Goal: Task Accomplishment & Management: Manage account settings

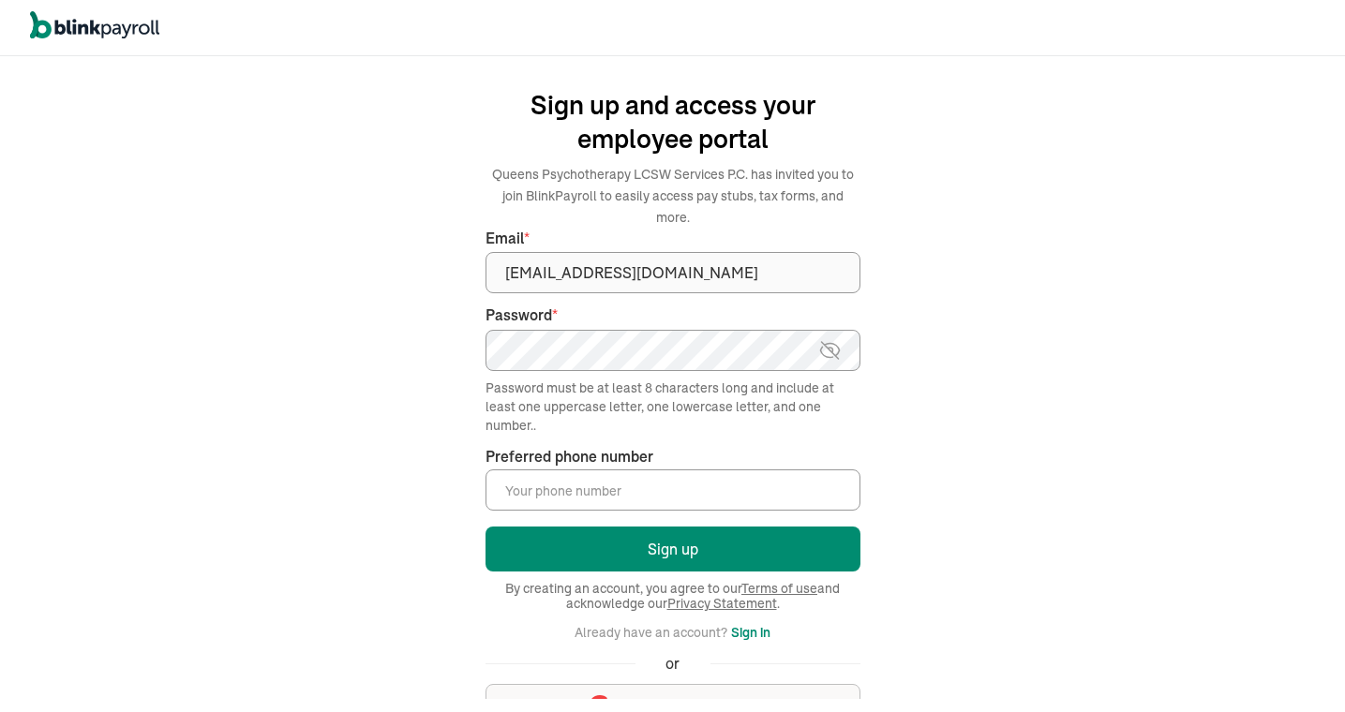
click at [708, 470] on input "Preferred phone number *" at bounding box center [672, 490] width 375 height 41
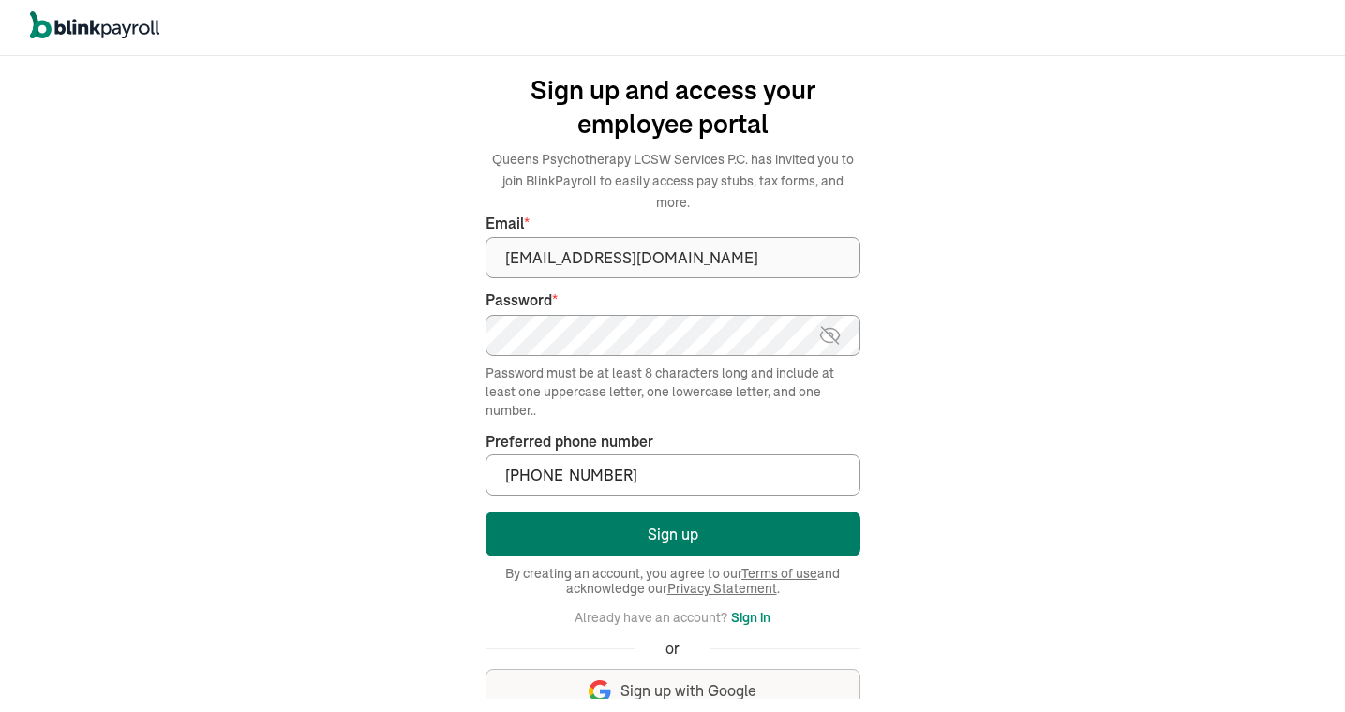
scroll to position [27, 0]
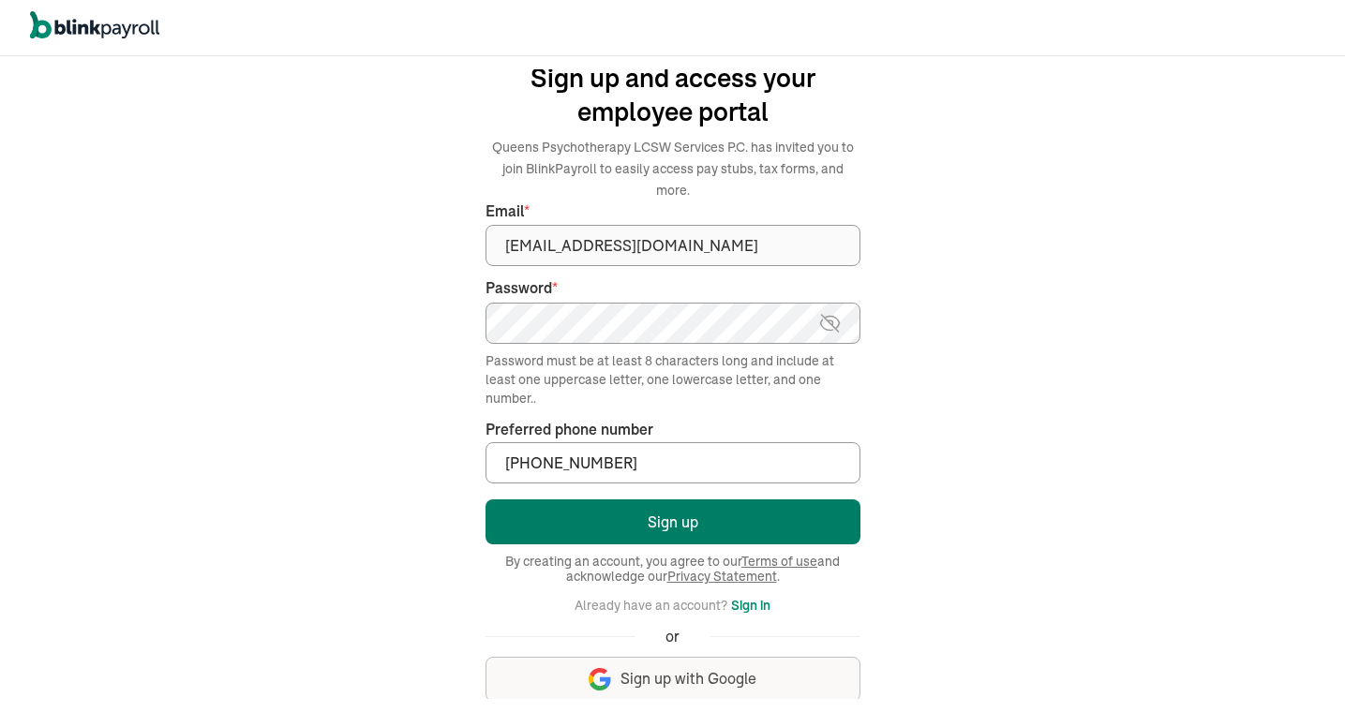
type input "(718) 879-2529"
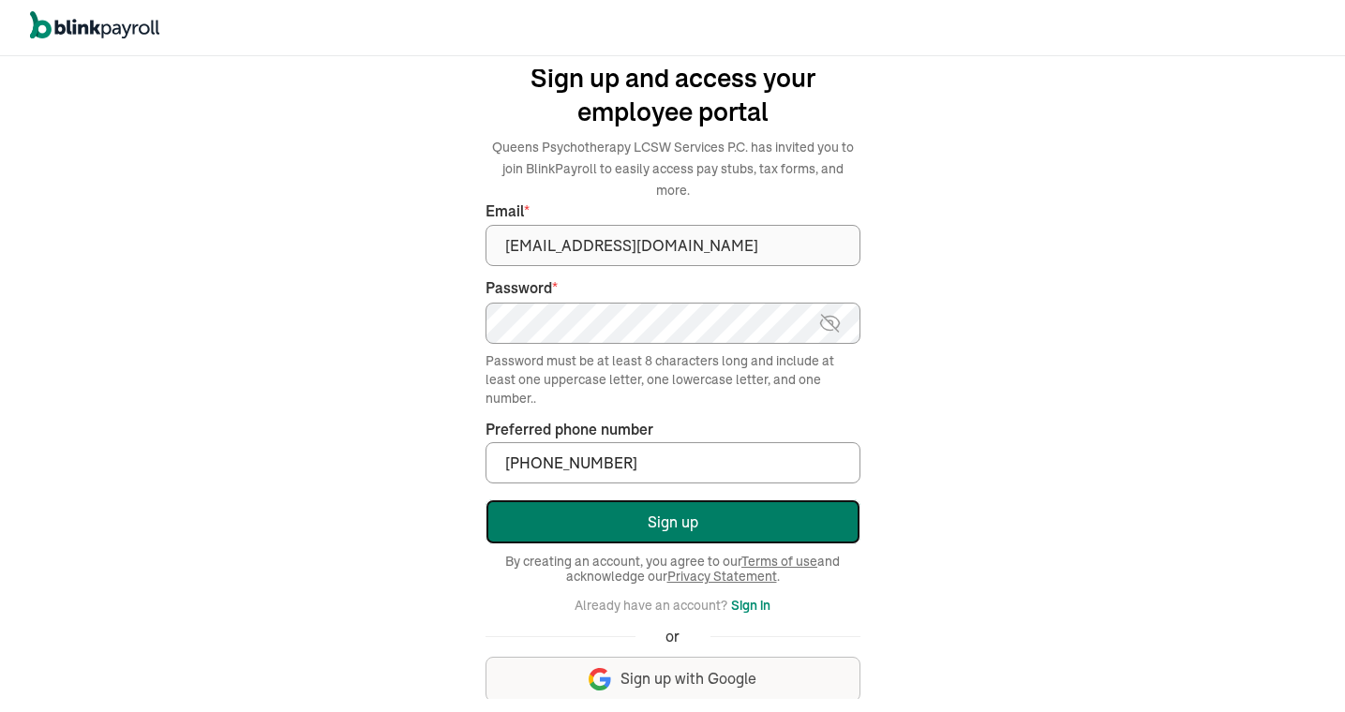
click at [778, 500] on button "Sign up" at bounding box center [672, 522] width 375 height 45
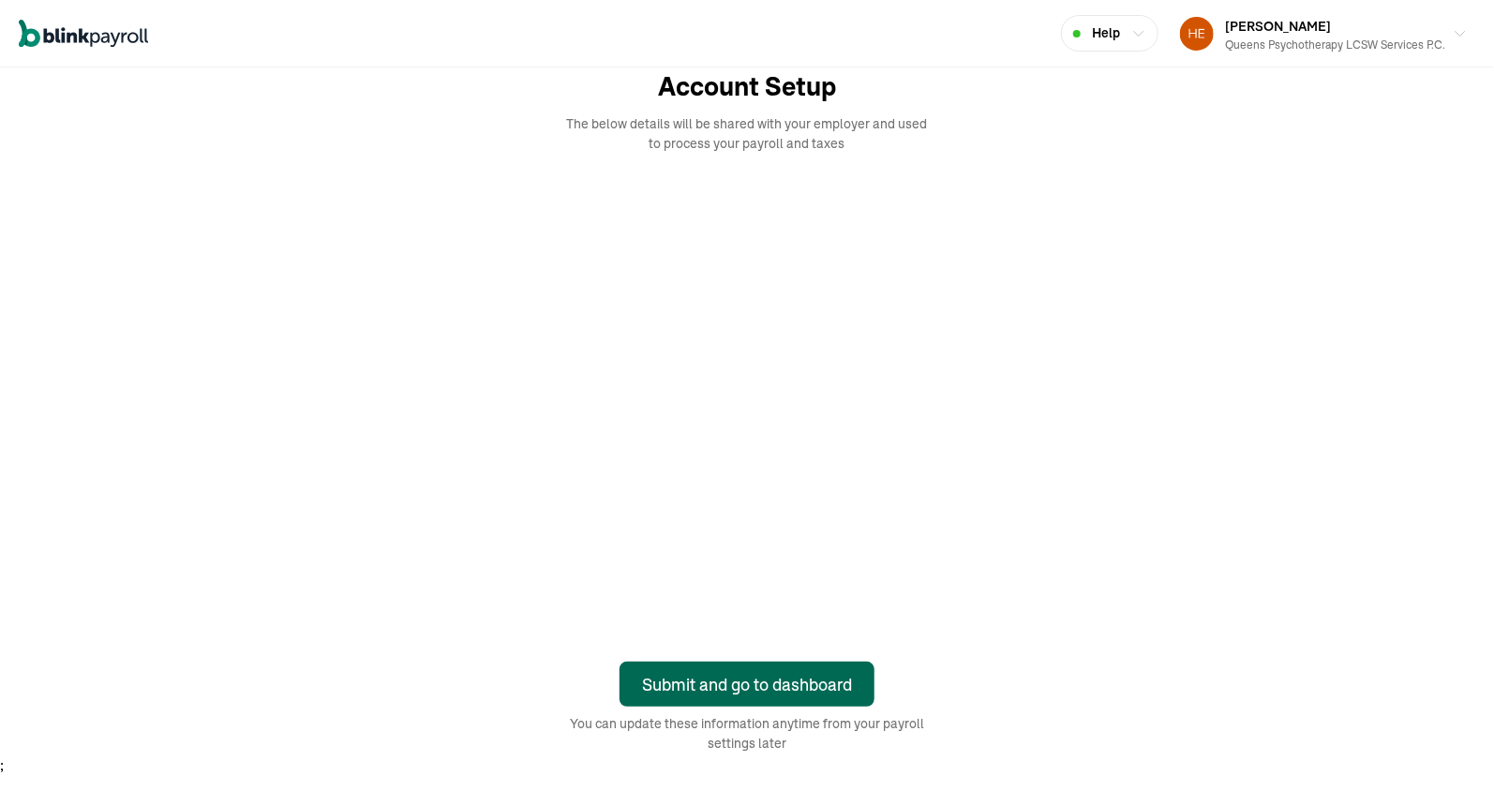
click at [785, 684] on div "Submit and go to dashboard" at bounding box center [747, 684] width 210 height 25
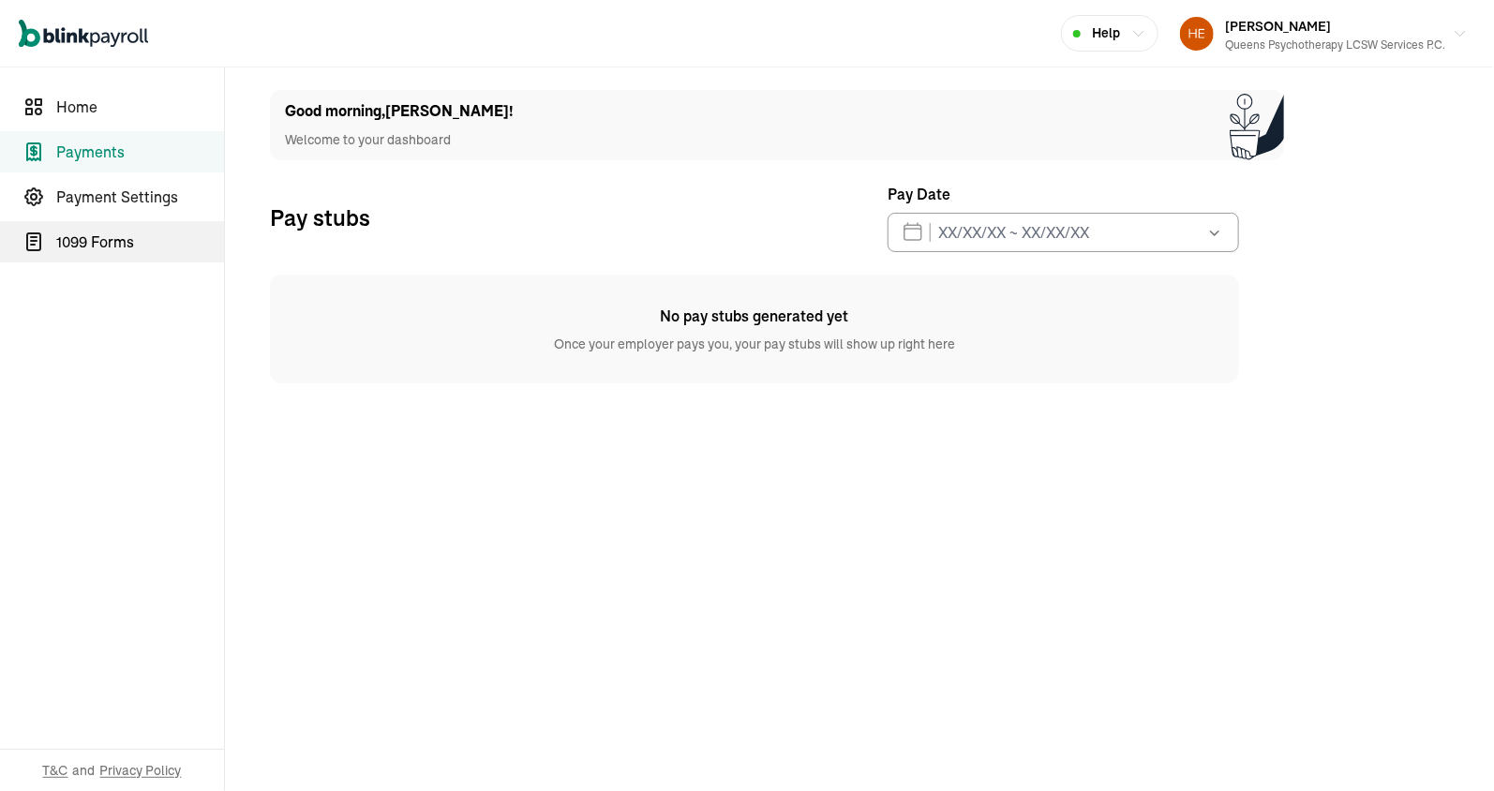
click at [124, 254] on link "1099 Forms" at bounding box center [112, 241] width 224 height 41
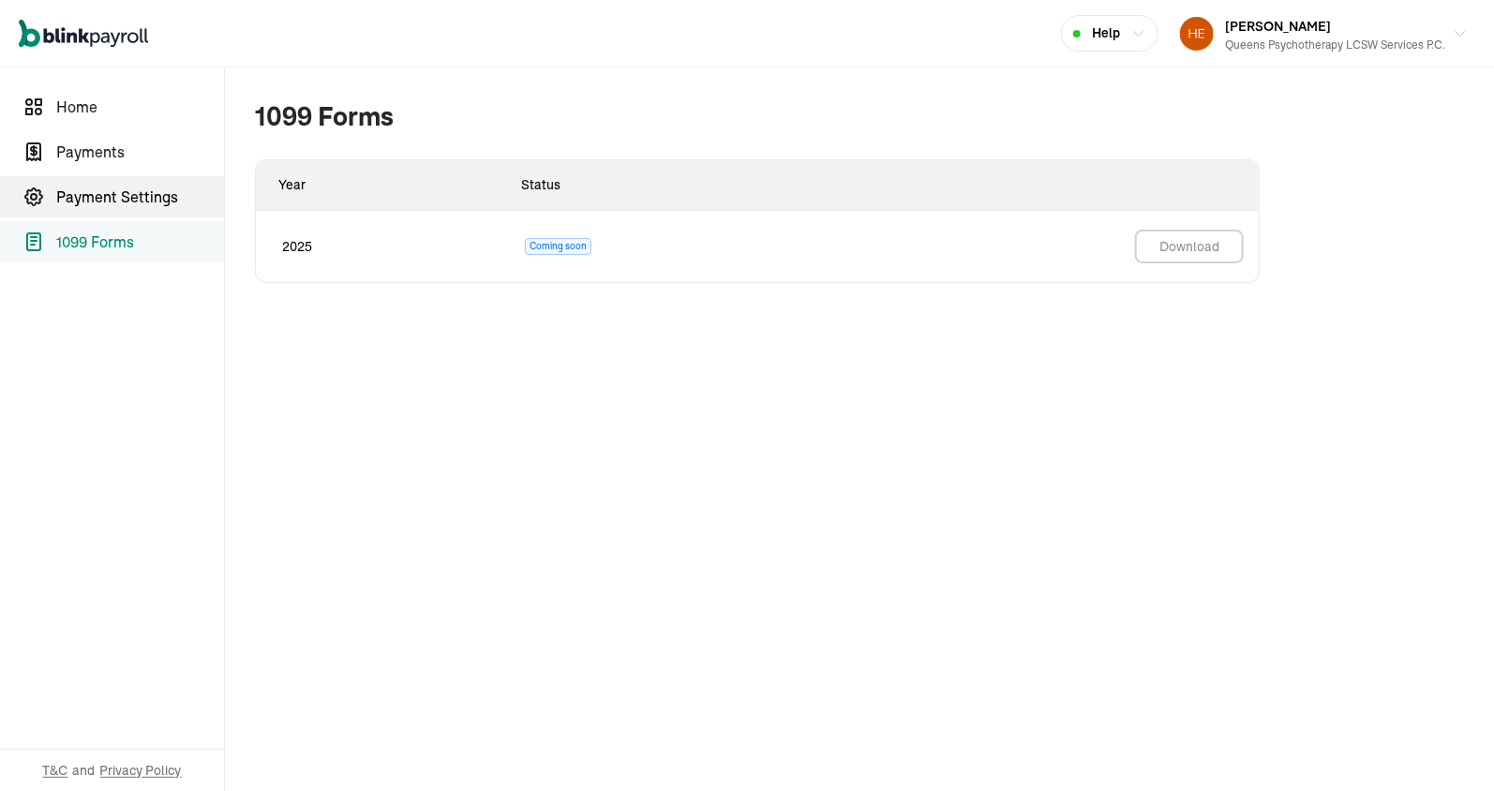
click at [81, 197] on span "Payment Settings" at bounding box center [140, 197] width 168 height 22
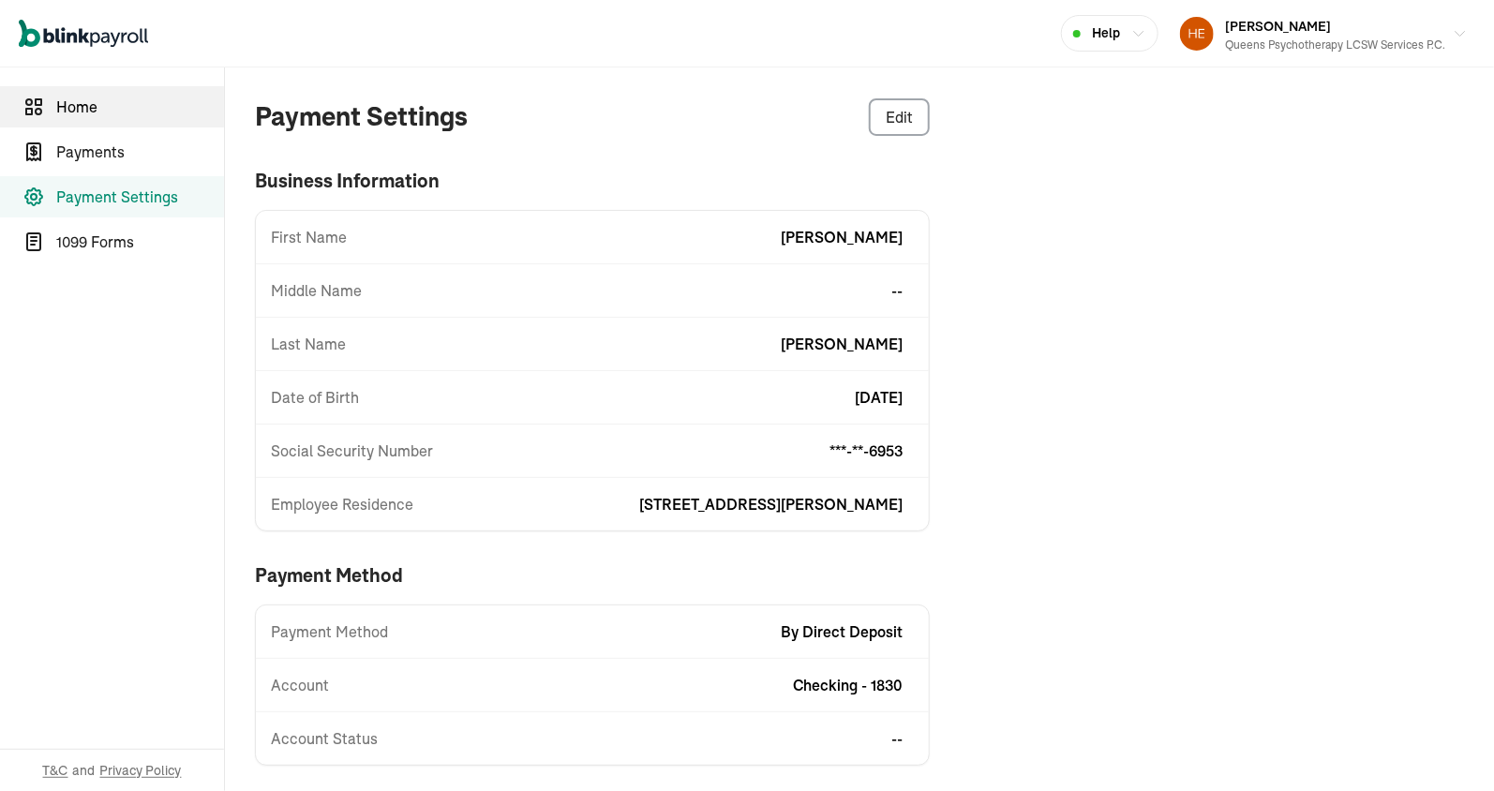
click at [98, 119] on link "Home" at bounding box center [112, 106] width 224 height 41
select select "2025"
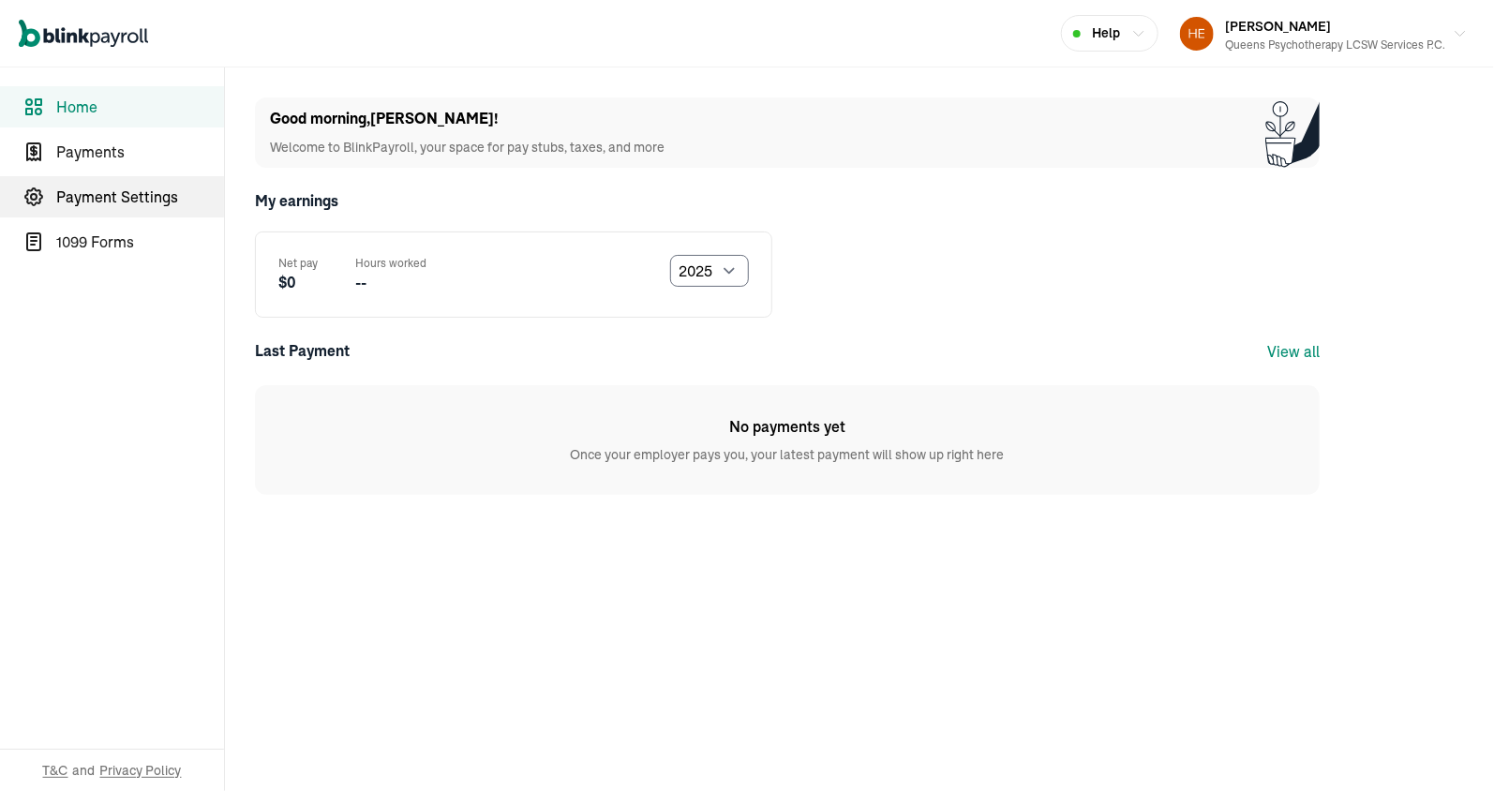
click at [97, 189] on span "Payment Settings" at bounding box center [140, 197] width 168 height 22
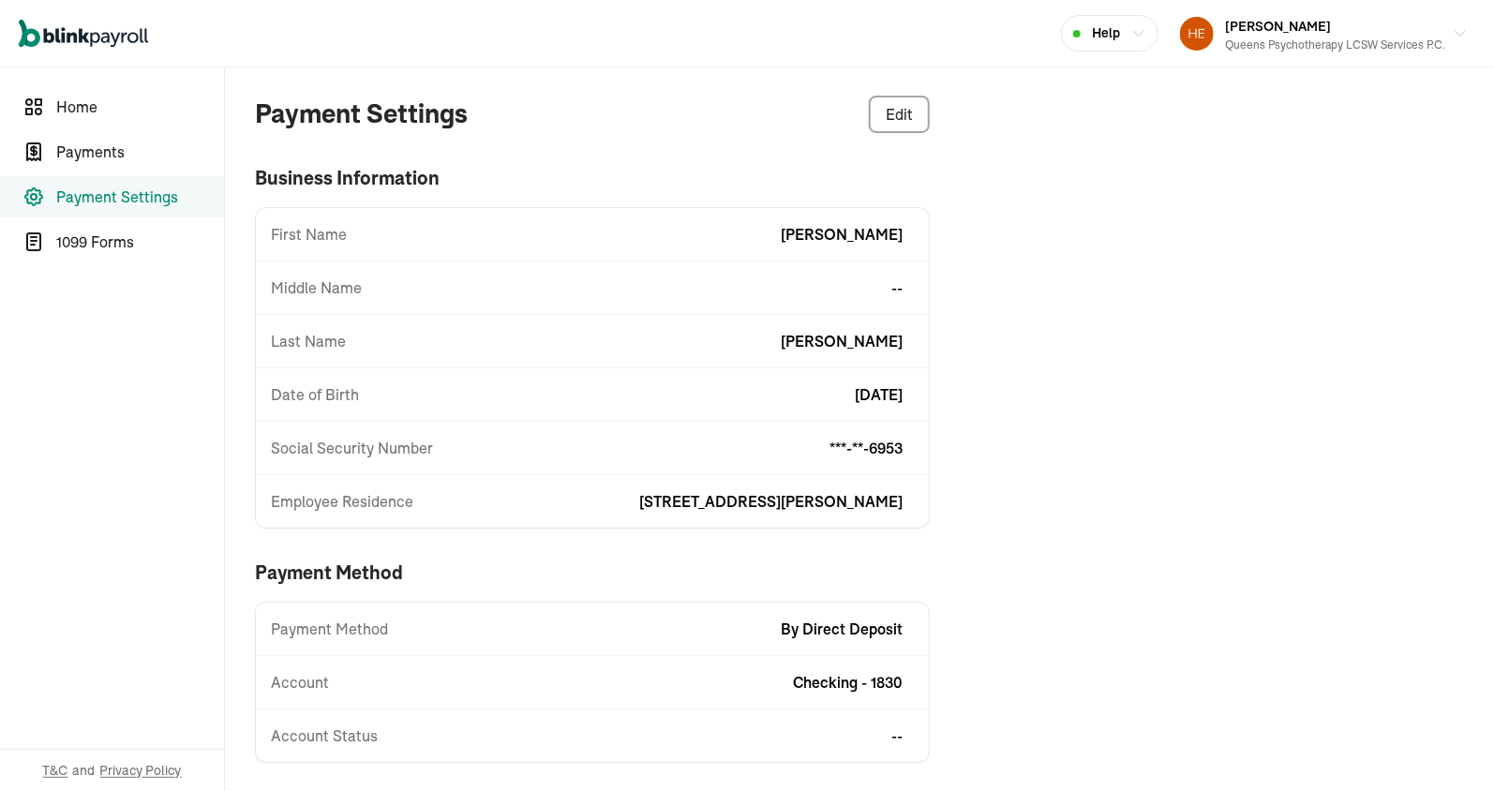
scroll to position [4, 0]
click at [85, 104] on span "Home" at bounding box center [140, 107] width 168 height 22
select select "2025"
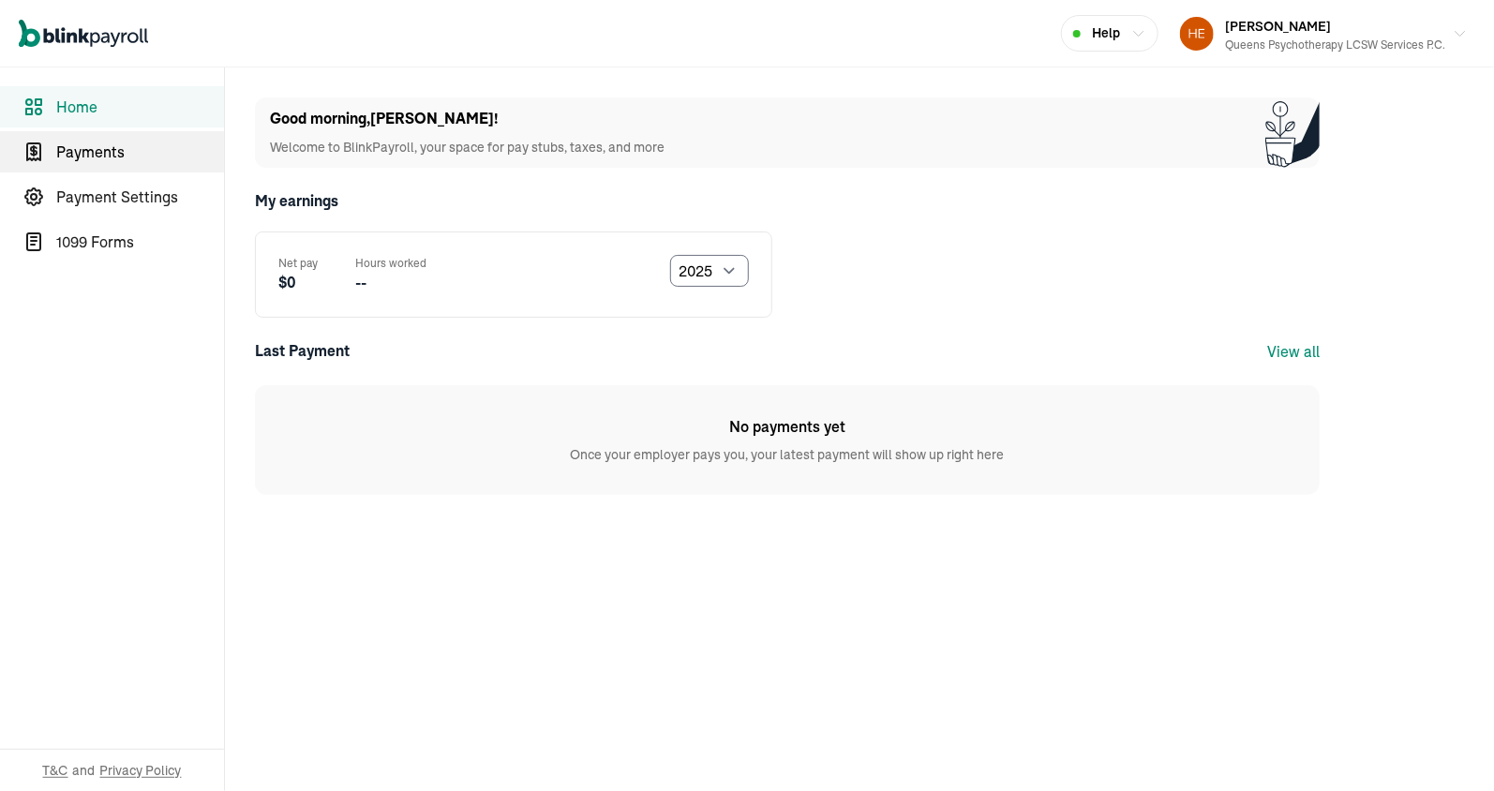
click at [129, 156] on span "Payments" at bounding box center [140, 152] width 168 height 22
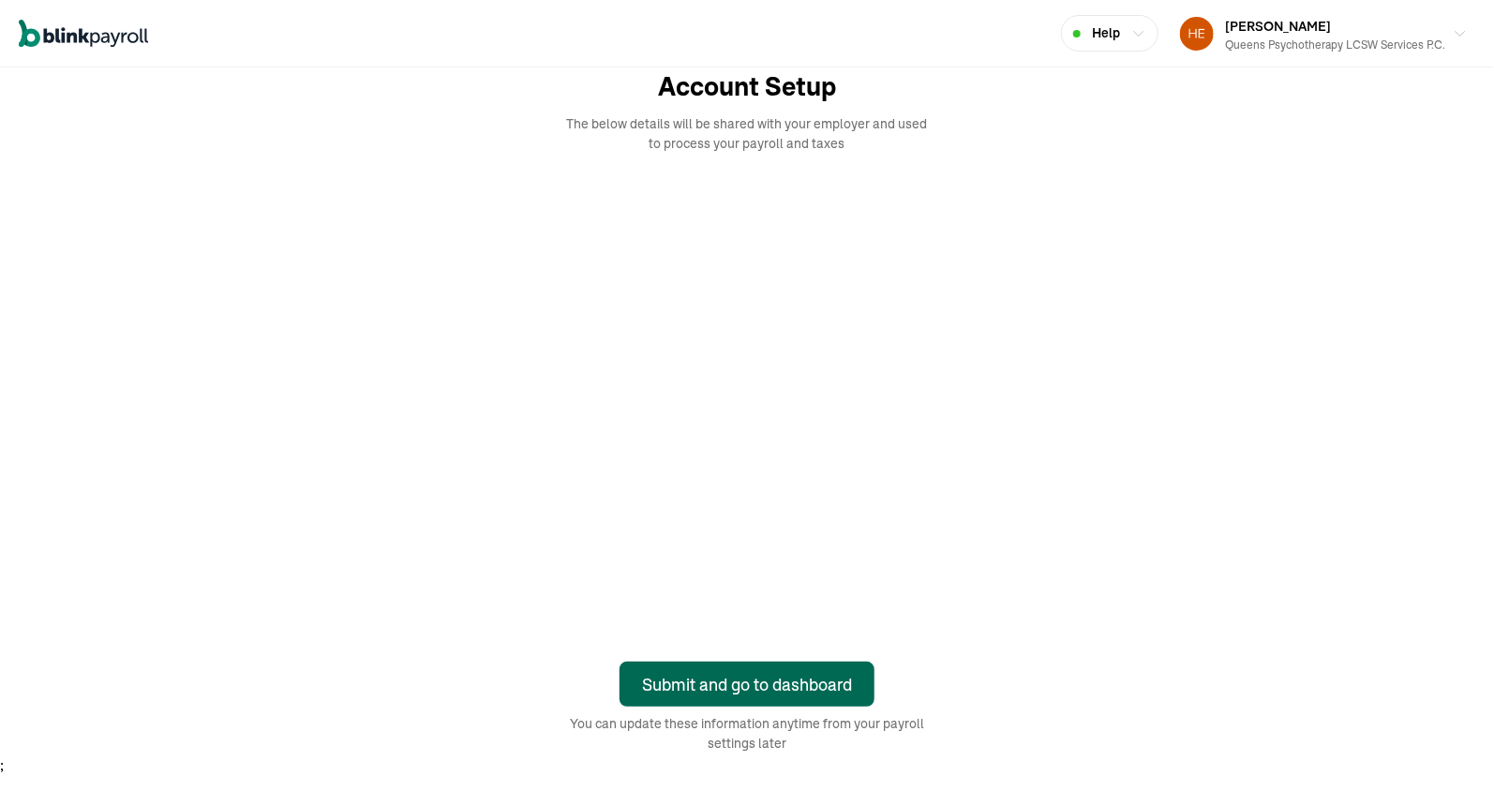
click at [785, 684] on div "Submit and go to dashboard" at bounding box center [747, 684] width 210 height 25
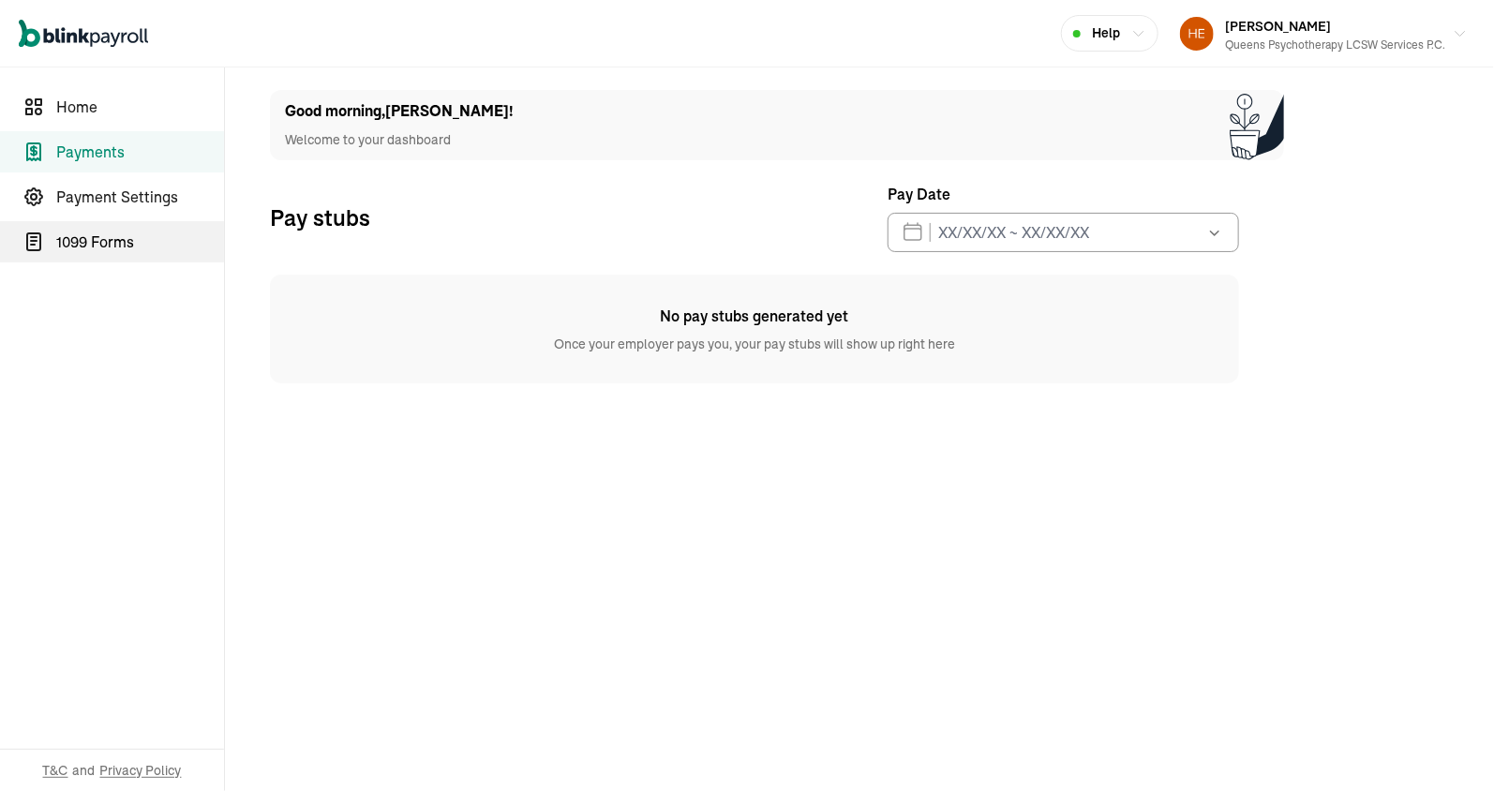
click at [124, 254] on link "1099 Forms" at bounding box center [112, 241] width 224 height 41
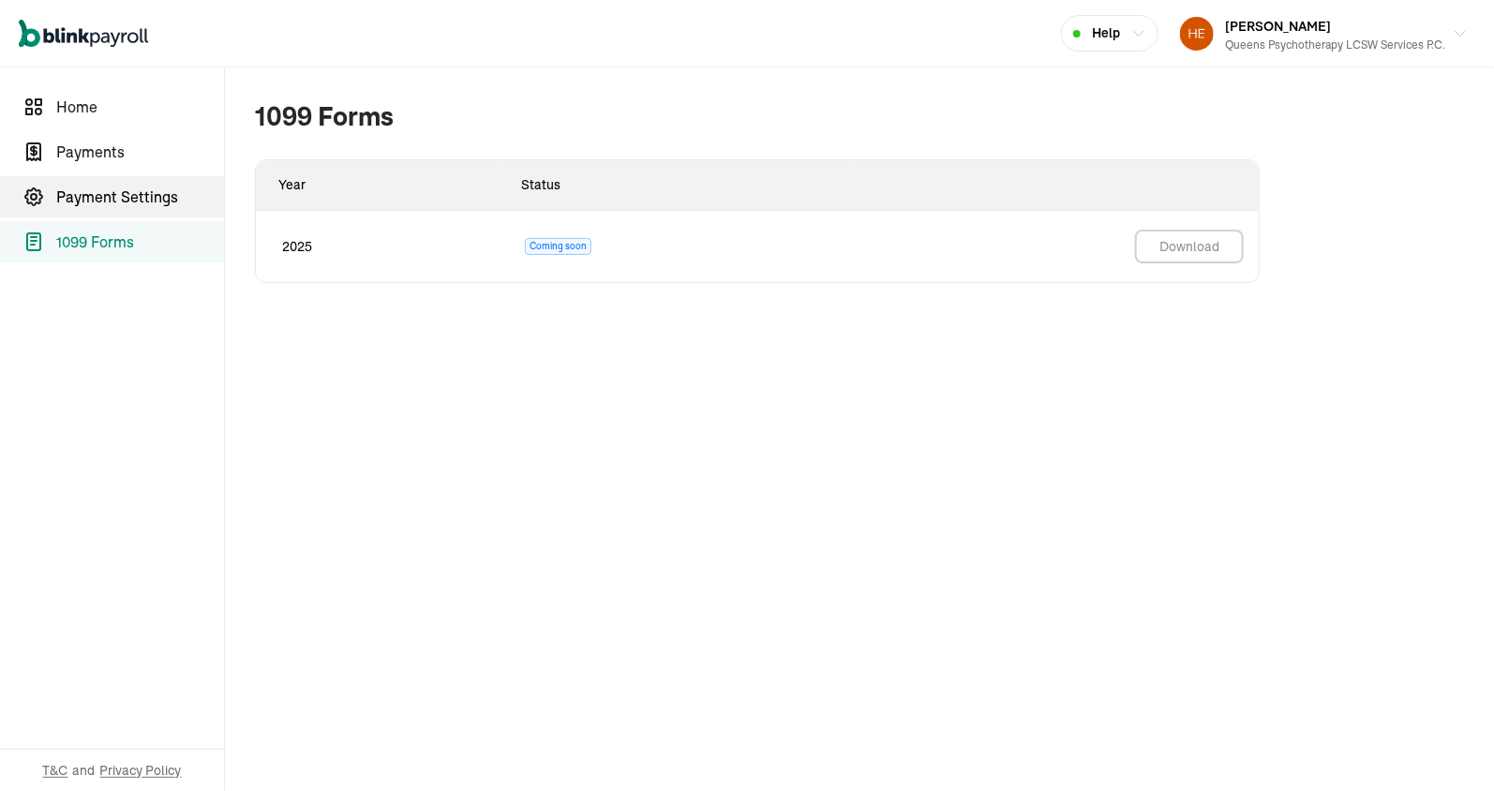
click at [81, 197] on span "Payment Settings" at bounding box center [140, 197] width 168 height 22
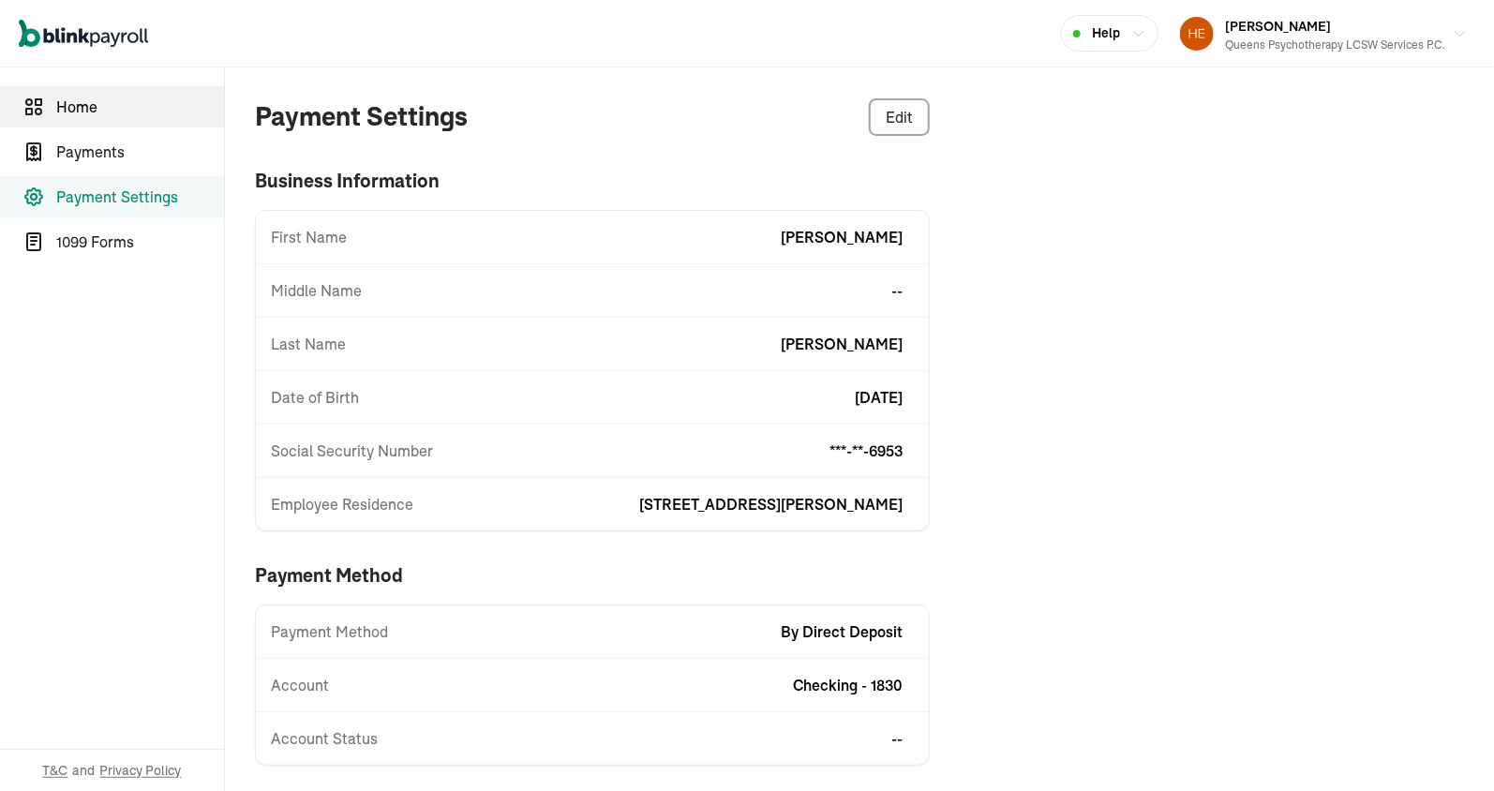
click at [98, 119] on link "Home" at bounding box center [112, 106] width 224 height 41
select select "2025"
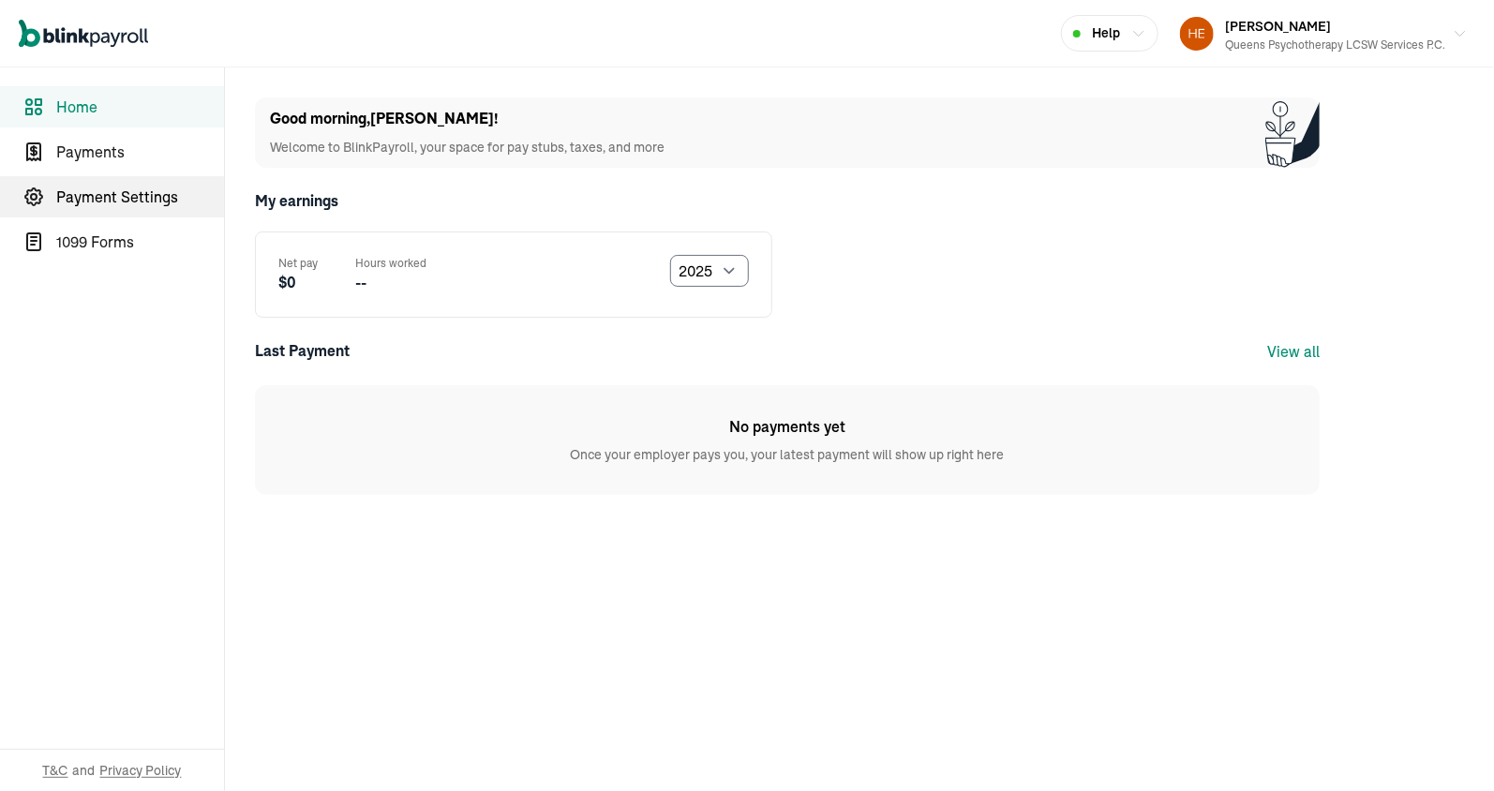
click at [97, 189] on span "Payment Settings" at bounding box center [140, 197] width 168 height 22
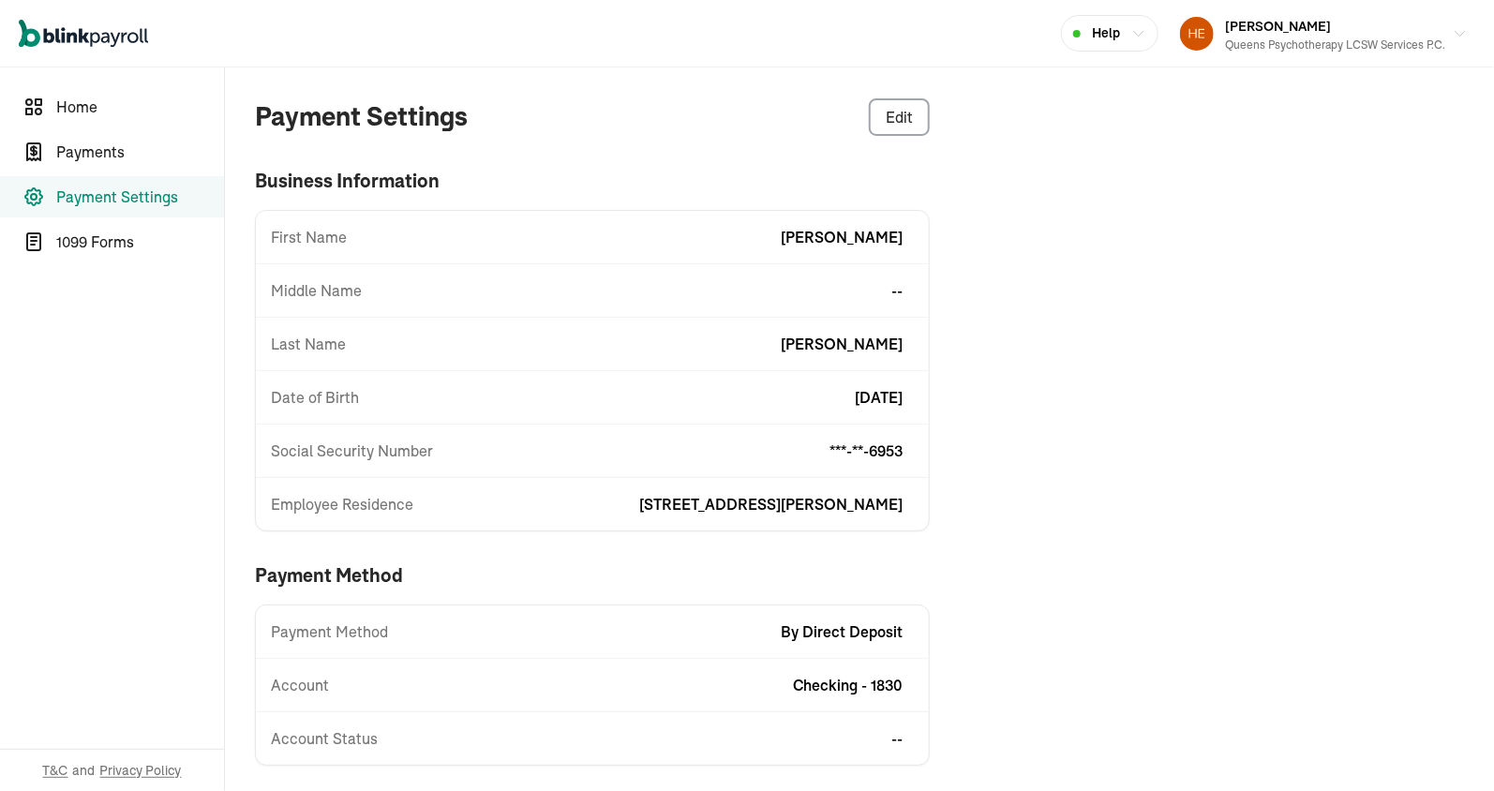
scroll to position [4, 0]
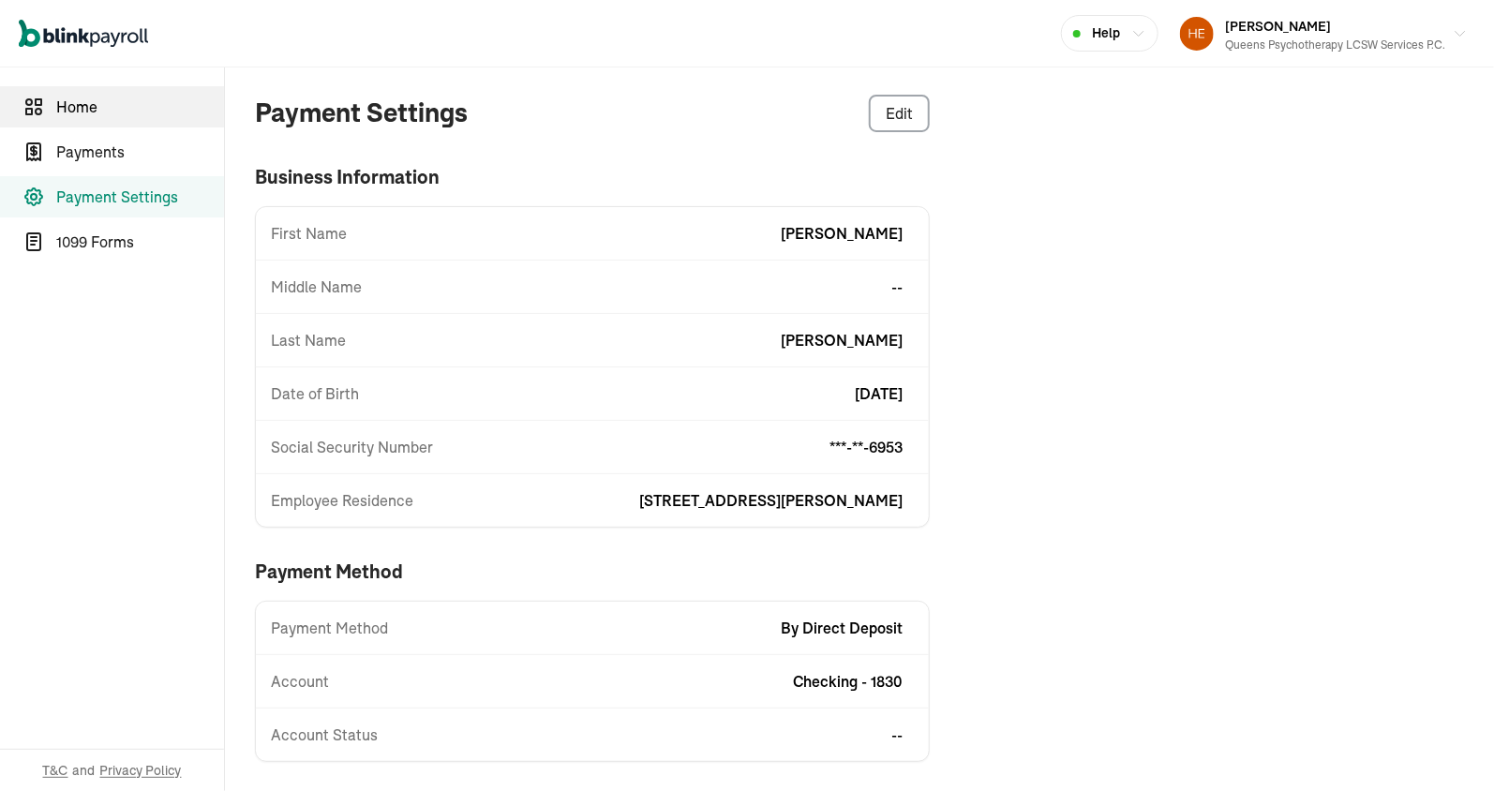
click at [85, 104] on span "Home" at bounding box center [140, 107] width 168 height 22
select select "2025"
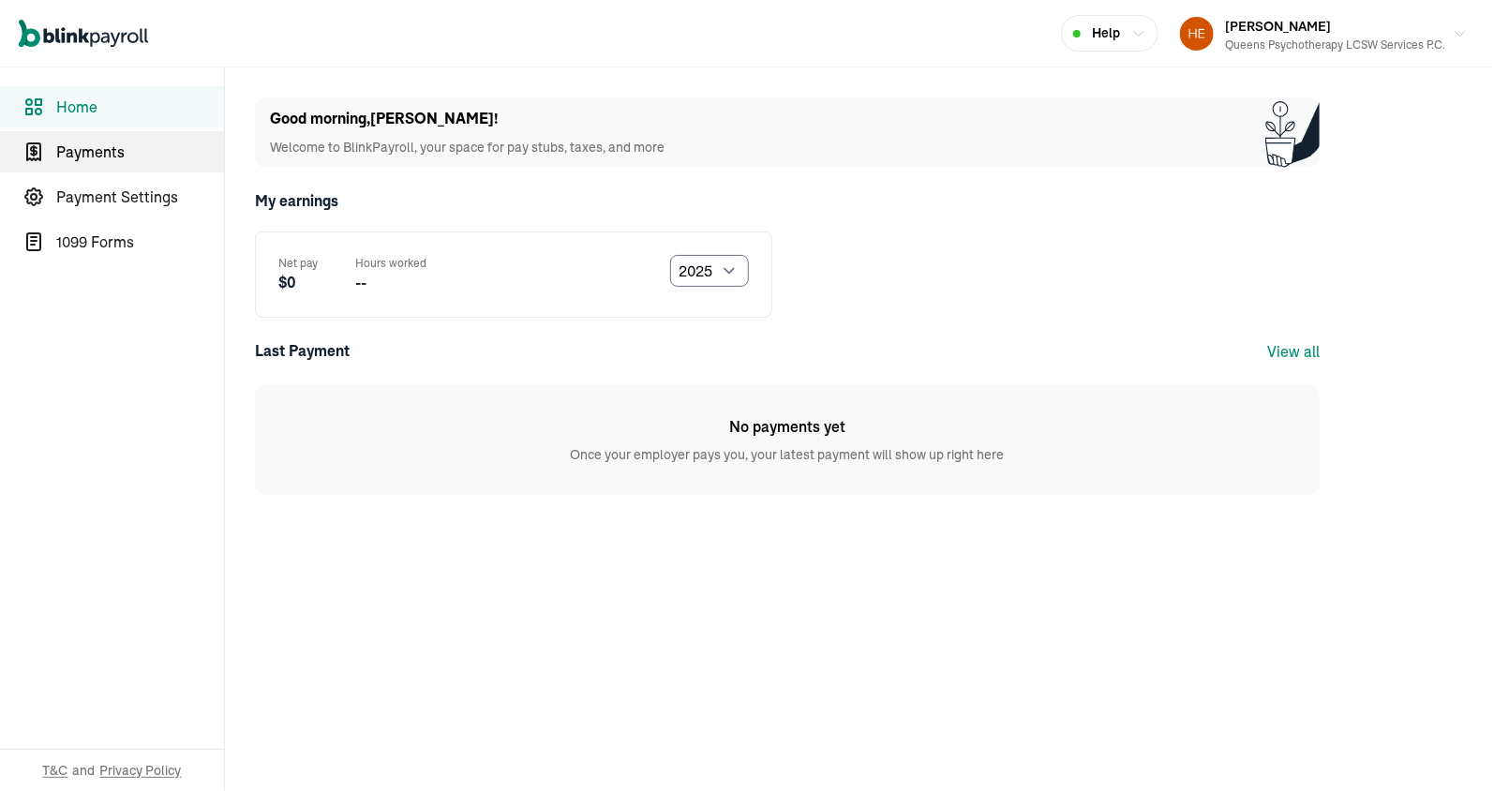
click at [129, 156] on span "Payments" at bounding box center [140, 152] width 168 height 22
